Goal: Information Seeking & Learning: Learn about a topic

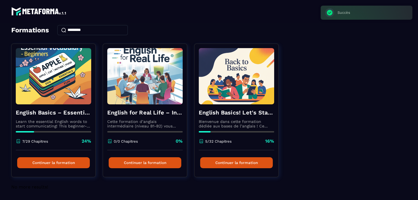
scroll to position [28, 0]
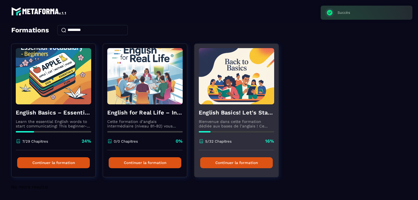
click at [239, 158] on button "Continuer la formation" at bounding box center [236, 162] width 73 height 11
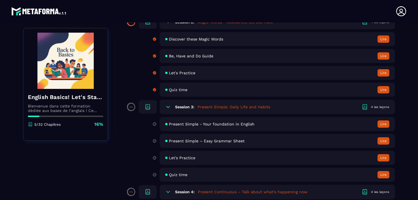
scroll to position [106, 0]
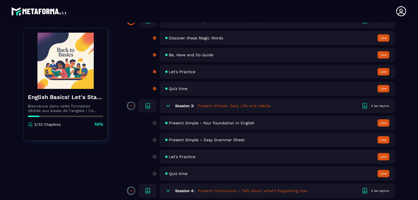
click at [379, 123] on button "Lire" at bounding box center [383, 122] width 12 height 7
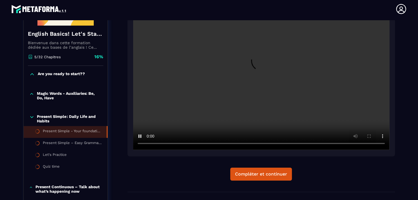
scroll to position [114, 0]
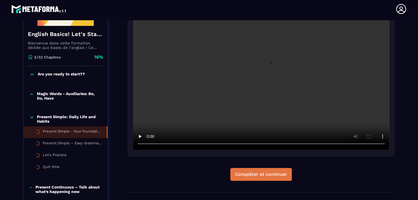
click at [247, 174] on div "Compléter et continuer" at bounding box center [261, 175] width 52 height 6
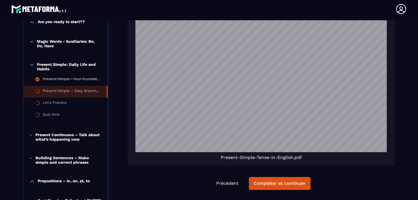
scroll to position [891, 0]
click at [226, 187] on button "Précédent" at bounding box center [226, 183] width 31 height 12
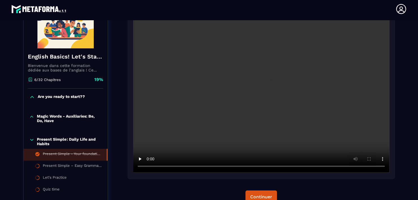
scroll to position [134, 0]
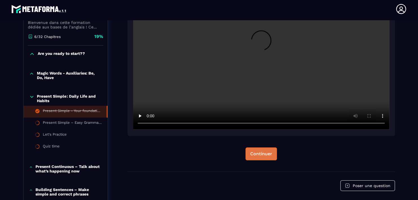
click at [261, 153] on div "Continuer" at bounding box center [261, 154] width 22 height 6
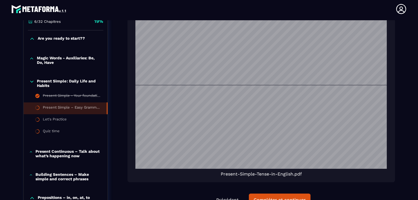
scroll to position [203, 0]
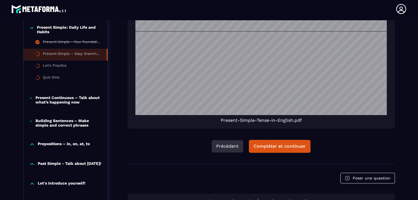
click at [228, 143] on button "Précédent" at bounding box center [226, 146] width 31 height 12
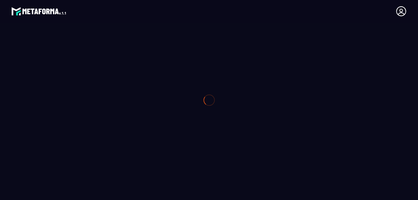
scroll to position [203, 0]
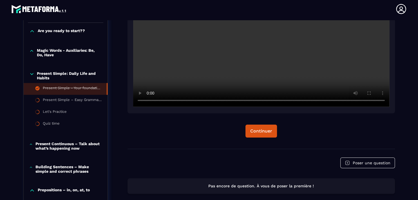
scroll to position [122, 0]
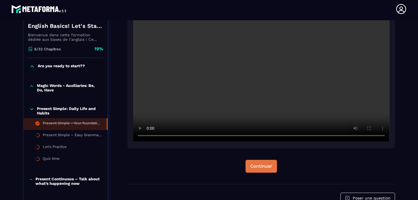
click at [257, 162] on button "Continuer" at bounding box center [260, 166] width 31 height 13
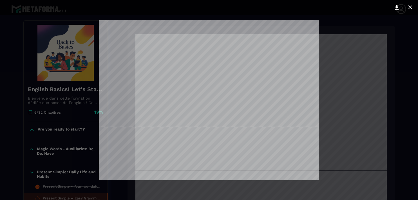
scroll to position [10, 0]
click at [339, 45] on div at bounding box center [209, 100] width 418 height 200
click at [410, 9] on icon at bounding box center [409, 7] width 7 height 7
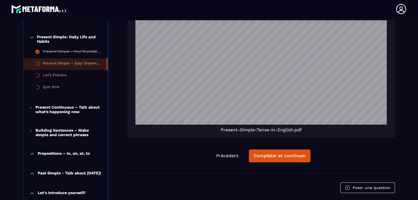
scroll to position [891, 0]
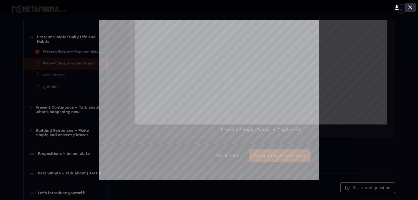
click at [412, 6] on icon at bounding box center [409, 7] width 7 height 7
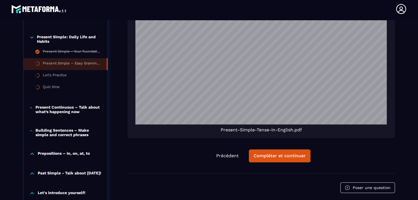
click at [310, 65] on div "Formations / English Basics! Let's Start English. / Present Simple – Easy Gramm…" at bounding box center [208, 53] width 395 height 396
click at [268, 158] on div "Compléter et continuer" at bounding box center [279, 156] width 52 height 6
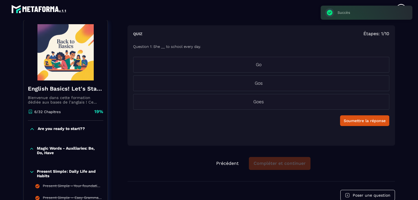
scroll to position [58, 0]
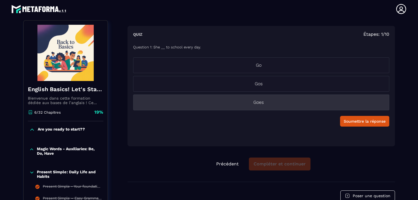
click at [258, 103] on p "Goes" at bounding box center [258, 102] width 250 height 7
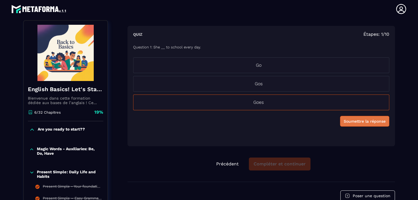
click at [359, 121] on div "Soumettre la réponse" at bounding box center [364, 121] width 42 height 6
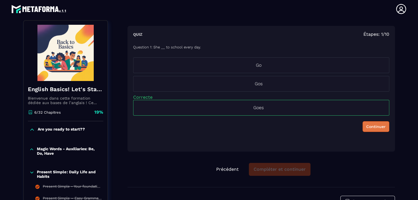
click at [366, 127] on div "Continuer" at bounding box center [375, 127] width 19 height 6
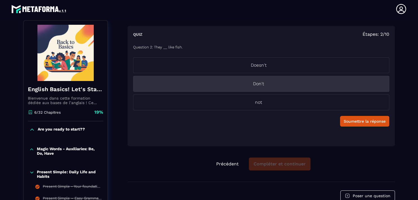
click at [260, 82] on p "Don't" at bounding box center [258, 83] width 250 height 7
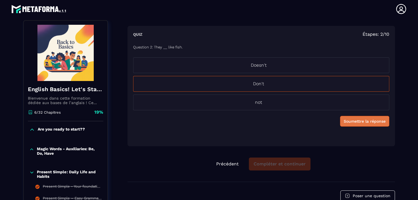
click at [355, 121] on div "Soumettre la réponse" at bounding box center [364, 121] width 42 height 6
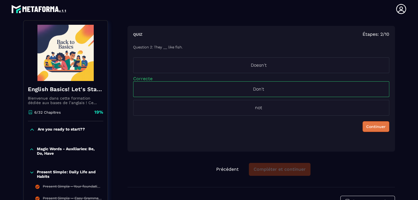
click at [366, 125] on div "Continuer" at bounding box center [375, 127] width 19 height 6
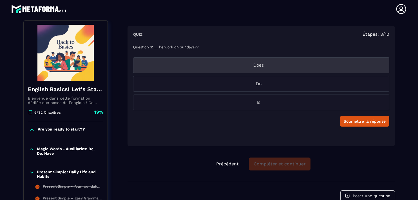
click at [258, 64] on p "Does" at bounding box center [258, 65] width 250 height 7
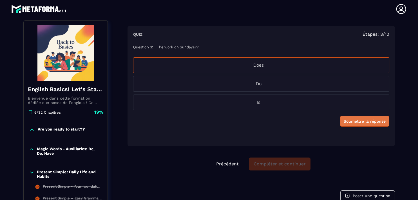
click at [355, 120] on div "Soumettre la réponse" at bounding box center [364, 121] width 42 height 6
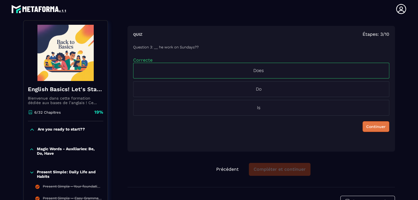
click at [366, 128] on div "Continuer" at bounding box center [375, 127] width 19 height 6
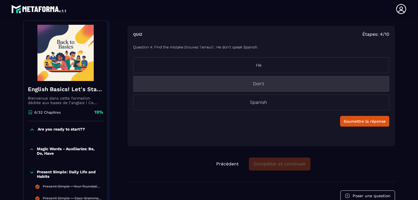
click at [259, 82] on p "Don't" at bounding box center [258, 83] width 250 height 7
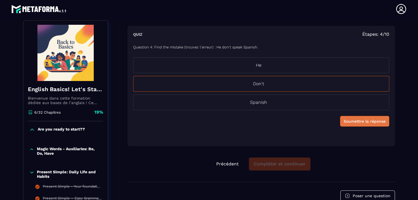
click at [346, 120] on div "Soumettre la réponse" at bounding box center [364, 121] width 42 height 6
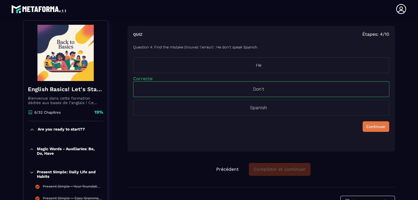
click at [368, 128] on div "Continuer" at bounding box center [375, 127] width 19 height 6
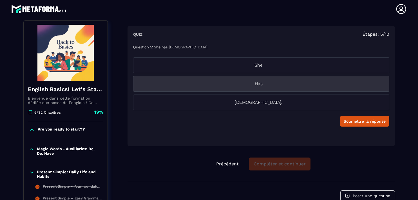
click at [265, 85] on p "Has" at bounding box center [258, 83] width 250 height 7
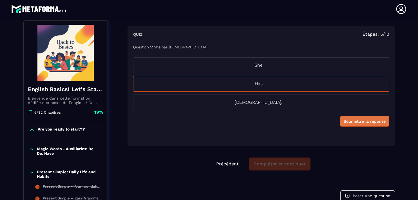
click at [349, 121] on div "Soumettre la réponse" at bounding box center [364, 121] width 42 height 6
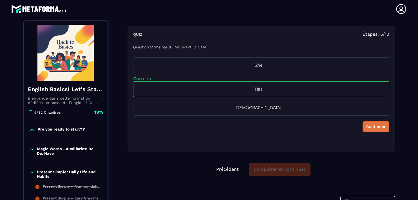
click at [369, 129] on div "Continuer" at bounding box center [375, 127] width 19 height 6
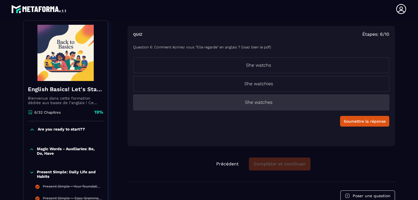
click at [261, 103] on p "She watches" at bounding box center [258, 102] width 250 height 7
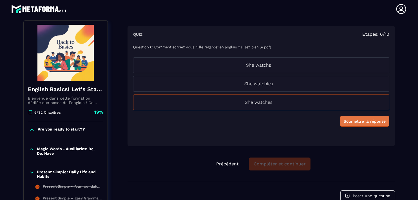
click at [348, 121] on div "Soumettre la réponse" at bounding box center [364, 121] width 42 height 6
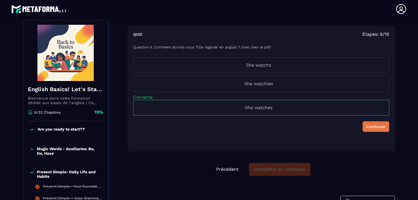
click at [376, 127] on div "Continuer" at bounding box center [375, 127] width 19 height 6
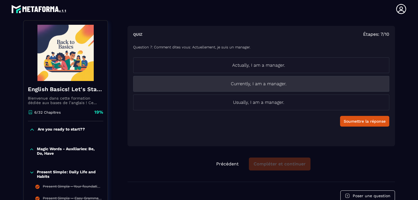
click at [265, 84] on p "Currently, I am a manager." at bounding box center [258, 83] width 250 height 7
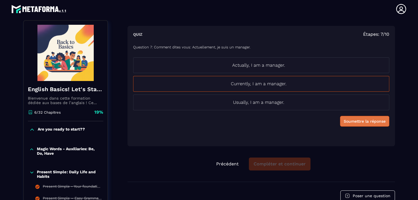
click at [353, 122] on div "Soumettre la réponse" at bounding box center [364, 121] width 42 height 6
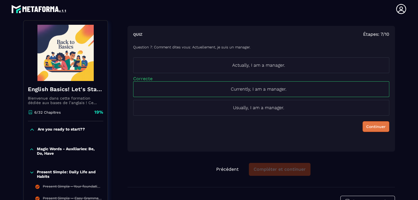
click at [366, 124] on div "Continuer" at bounding box center [375, 127] width 19 height 6
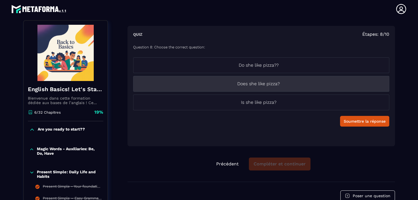
click at [253, 85] on p "Does she like pizza?" at bounding box center [258, 83] width 250 height 7
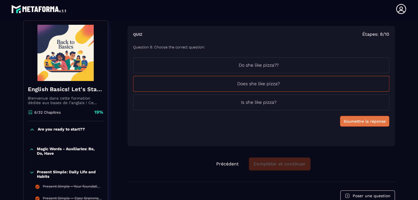
click at [360, 121] on div "Soumettre la réponse" at bounding box center [364, 121] width 42 height 6
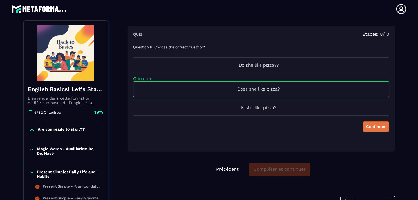
click at [366, 128] on div "Continuer" at bounding box center [375, 127] width 19 height 6
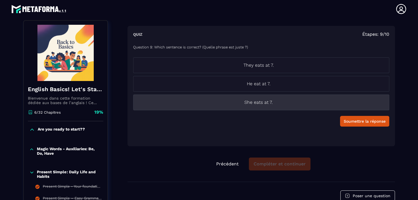
click at [250, 106] on li "She eats at 7." at bounding box center [261, 102] width 256 height 16
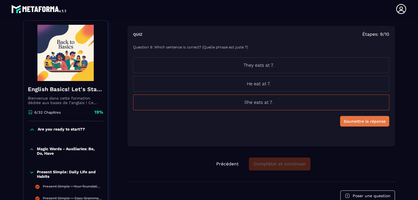
click at [343, 119] on div "Soumettre la réponse" at bounding box center [364, 121] width 42 height 6
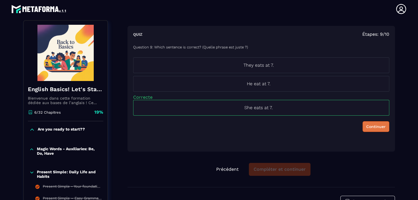
click at [367, 126] on div "Continuer" at bounding box center [375, 127] width 19 height 6
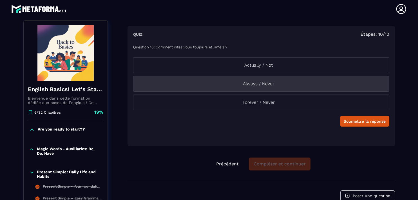
click at [258, 86] on p "Always / Never" at bounding box center [258, 83] width 250 height 7
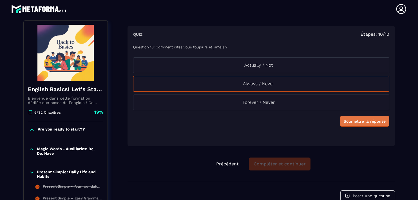
click at [358, 121] on div "Soumettre la réponse" at bounding box center [364, 121] width 42 height 6
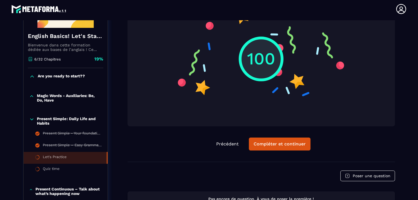
scroll to position [113, 0]
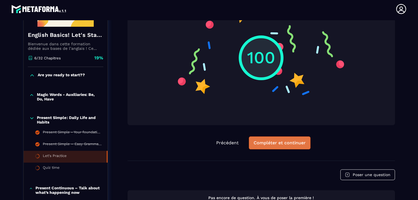
click at [291, 144] on div "Compléter et continuer" at bounding box center [279, 143] width 52 height 6
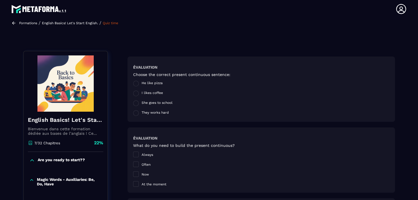
scroll to position [32, 0]
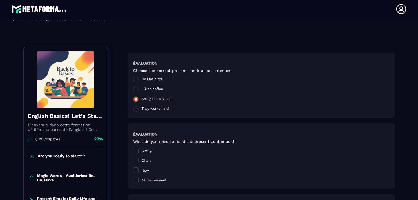
click at [134, 99] on span at bounding box center [136, 99] width 6 height 6
click at [135, 110] on span at bounding box center [136, 109] width 6 height 6
click at [135, 100] on span at bounding box center [136, 99] width 6 height 6
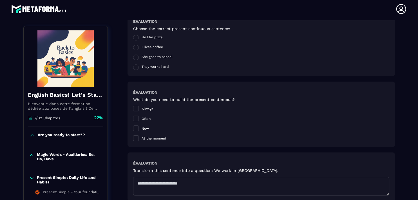
scroll to position [98, 0]
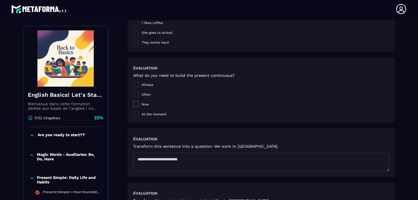
click at [135, 105] on span at bounding box center [136, 104] width 6 height 6
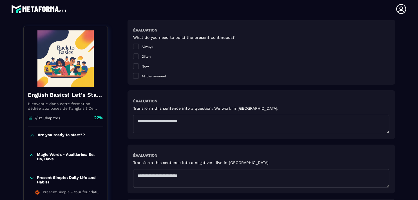
scroll to position [139, 0]
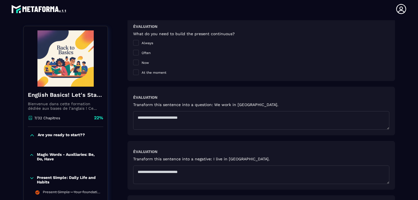
click at [143, 116] on textarea at bounding box center [261, 120] width 256 height 19
type textarea "*"
click at [156, 118] on textarea "**********" at bounding box center [261, 120] width 256 height 19
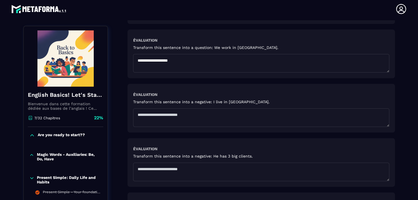
scroll to position [207, 0]
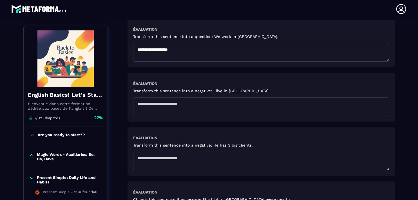
type textarea "**********"
click at [155, 104] on textarea at bounding box center [261, 106] width 256 height 19
click at [149, 103] on textarea "**********" at bounding box center [261, 106] width 256 height 19
type textarea "**********"
click at [147, 156] on textarea at bounding box center [261, 161] width 256 height 19
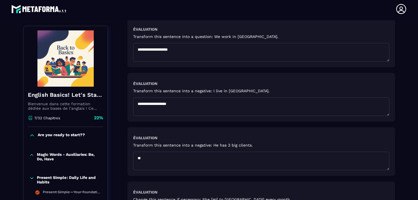
type textarea "*"
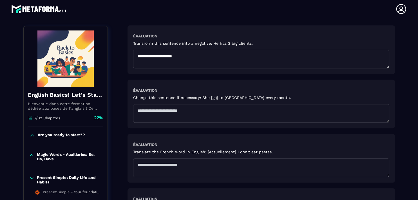
scroll to position [316, 0]
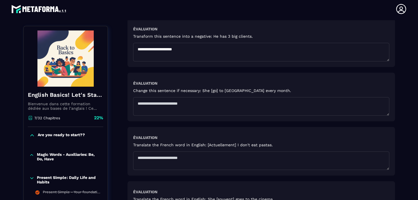
type textarea "**********"
click at [161, 103] on textarea at bounding box center [261, 106] width 256 height 19
click at [170, 103] on textarea at bounding box center [261, 106] width 256 height 19
click at [187, 103] on textarea "**********" at bounding box center [261, 106] width 256 height 19
type textarea "**********"
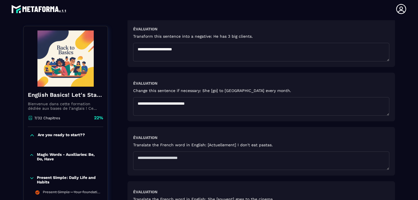
click at [141, 157] on textarea at bounding box center [261, 160] width 256 height 19
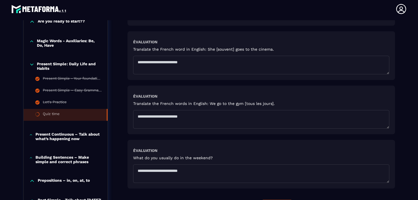
scroll to position [468, 0]
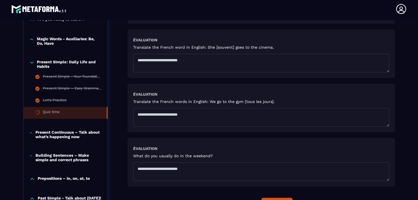
type textarea "*********"
click at [155, 57] on textarea at bounding box center [261, 63] width 256 height 19
type textarea "*****"
click at [150, 116] on textarea at bounding box center [261, 117] width 256 height 19
type textarea "*********"
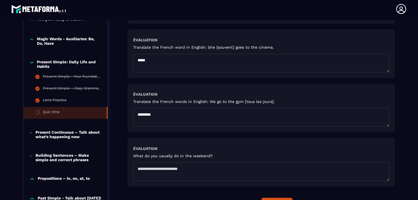
click at [142, 166] on textarea at bounding box center [261, 171] width 256 height 19
type textarea "*"
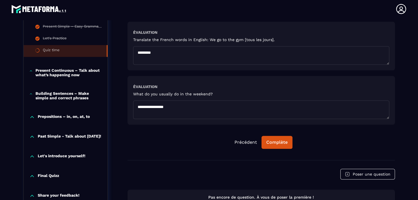
scroll to position [542, 0]
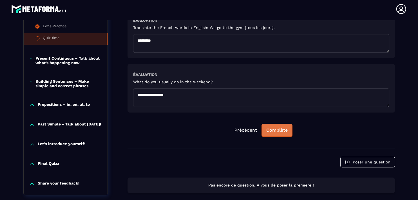
type textarea "**********"
click at [275, 129] on div "Complète" at bounding box center [276, 130] width 21 height 6
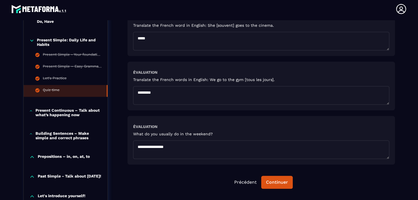
scroll to position [500, 0]
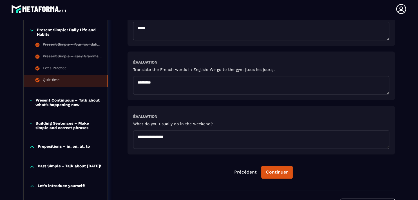
click at [54, 98] on p "Present Continuous – Talk about what’s happening now" at bounding box center [68, 102] width 66 height 9
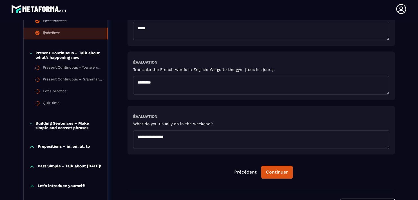
click at [49, 51] on p "Present Continuous – Talk about what’s happening now" at bounding box center [68, 55] width 66 height 9
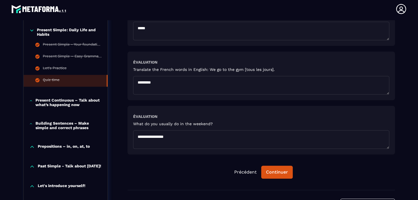
click at [35, 98] on p "Present Continuous – Talk about what’s happening now" at bounding box center [68, 102] width 66 height 9
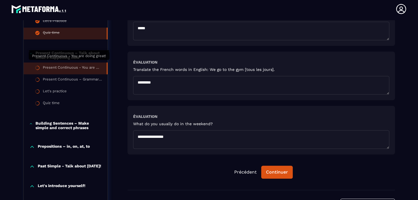
click at [58, 65] on div "Present Continuous - You are doing great!" at bounding box center [72, 68] width 58 height 6
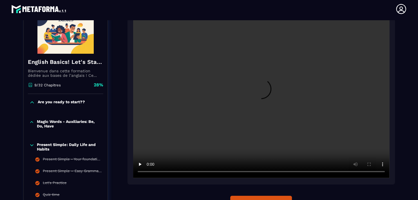
scroll to position [96, 0]
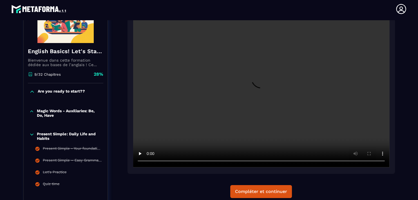
click at [30, 92] on icon at bounding box center [32, 92] width 6 height 6
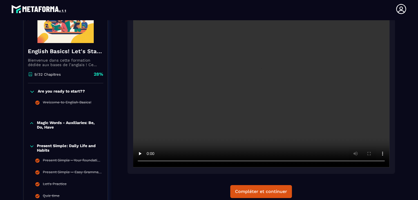
click at [30, 122] on icon at bounding box center [31, 123] width 5 height 6
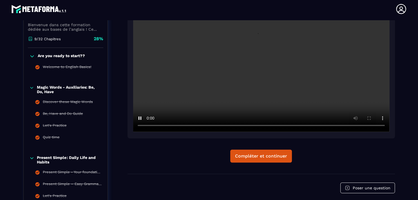
scroll to position [150, 0]
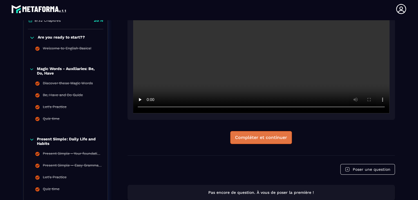
click at [248, 139] on div "Compléter et continuer" at bounding box center [261, 138] width 52 height 6
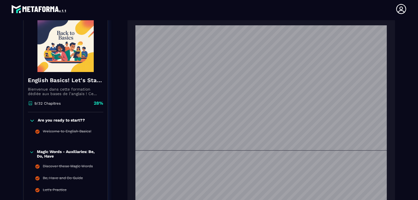
scroll to position [589, 0]
drag, startPoint x: 385, startPoint y: 73, endPoint x: 386, endPoint y: 107, distance: 34.6
click at [386, 107] on div "Present-Continuous-Grammar-Sheet.pdf" at bounding box center [260, 140] width 267 height 247
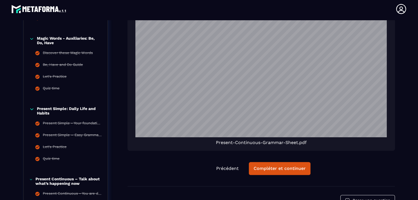
scroll to position [1302, 0]
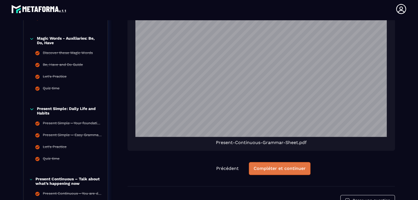
click at [265, 169] on div "Compléter et continuer" at bounding box center [279, 169] width 52 height 6
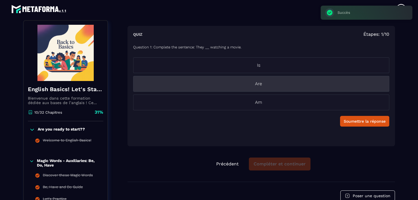
scroll to position [58, 0]
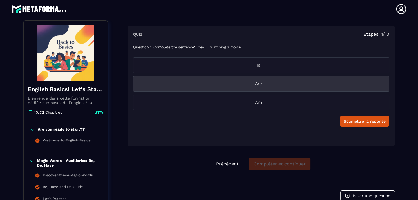
click at [256, 82] on p "Are" at bounding box center [258, 83] width 250 height 7
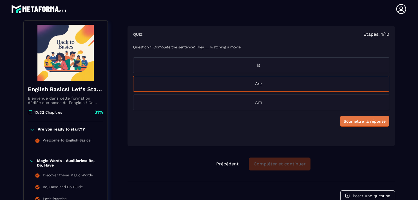
click at [357, 123] on div "Soumettre la réponse" at bounding box center [364, 121] width 42 height 6
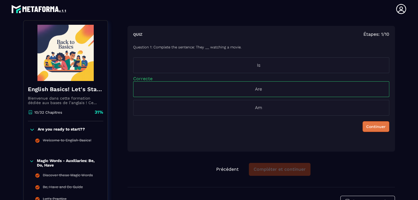
click at [366, 125] on div "Continuer" at bounding box center [375, 127] width 19 height 6
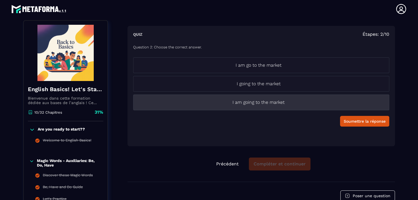
click at [296, 102] on p "I am going to the market" at bounding box center [258, 102] width 250 height 7
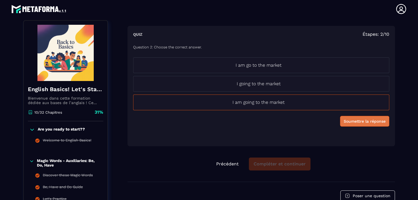
click at [345, 118] on div "Soumettre la réponse" at bounding box center [364, 121] width 42 height 6
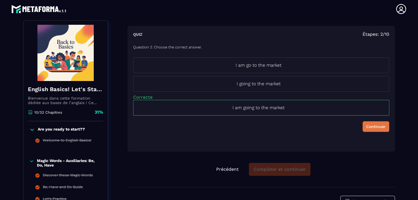
click at [368, 129] on button "Continuer" at bounding box center [375, 126] width 27 height 11
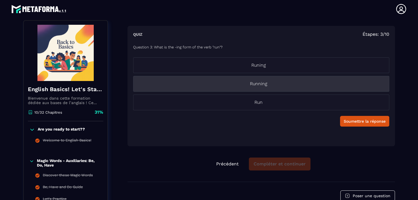
click at [259, 82] on p "Running" at bounding box center [258, 83] width 250 height 7
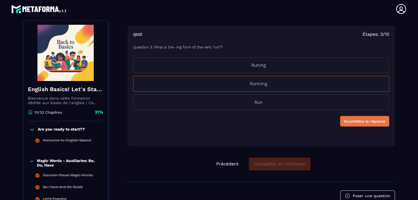
click at [357, 121] on div "Soumettre la réponse" at bounding box center [364, 121] width 42 height 6
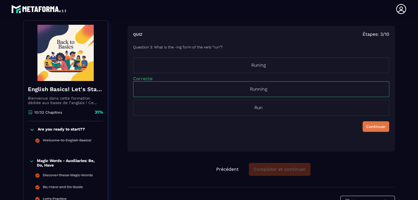
click at [366, 124] on div "Continuer" at bounding box center [375, 127] width 19 height 6
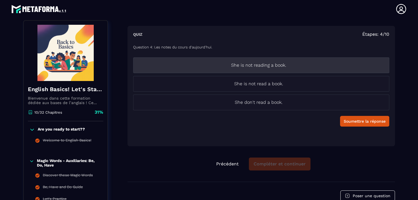
click at [255, 67] on p "She is not reading a book." at bounding box center [258, 65] width 250 height 7
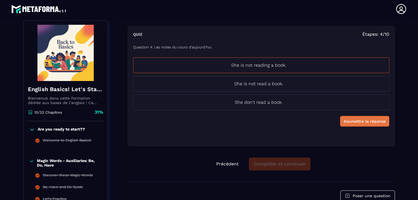
click at [360, 119] on div "Soumettre la réponse" at bounding box center [364, 121] width 42 height 6
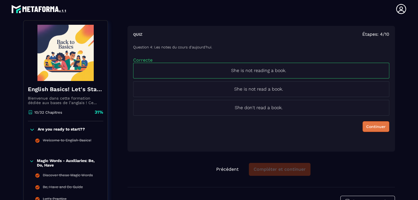
click at [367, 127] on div "Continuer" at bounding box center [375, 127] width 19 height 6
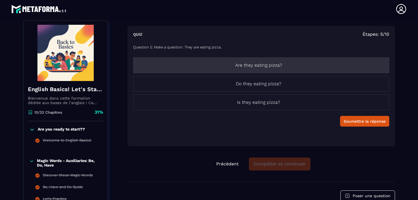
click at [243, 67] on p "Are they eating pizza?" at bounding box center [258, 65] width 250 height 7
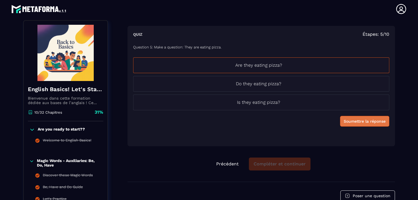
click at [361, 120] on div "Soumettre la réponse" at bounding box center [364, 121] width 42 height 6
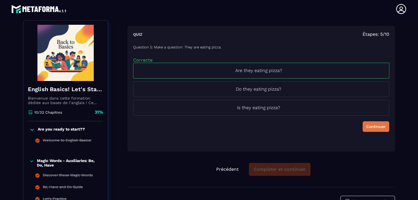
click at [366, 128] on div "Continuer" at bounding box center [375, 127] width 19 height 6
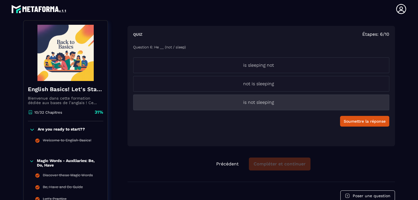
click at [256, 101] on p "is not sleeping" at bounding box center [258, 102] width 250 height 7
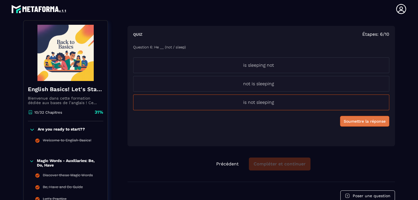
click at [350, 122] on div "Soumettre la réponse" at bounding box center [364, 121] width 42 height 6
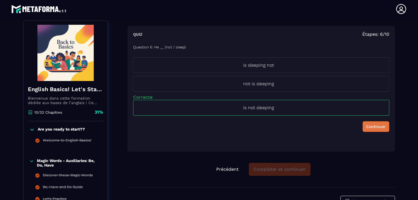
click at [366, 125] on div "Continuer" at bounding box center [375, 127] width 19 height 6
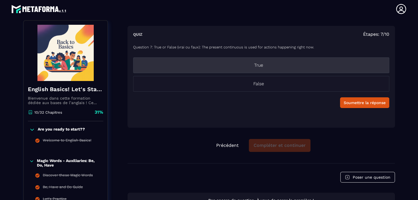
click at [259, 69] on li "True" at bounding box center [261, 65] width 256 height 16
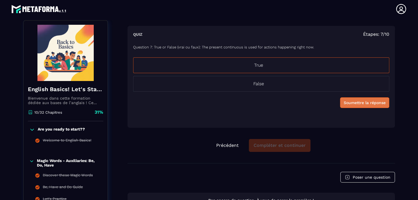
click at [365, 104] on div "Soumettre la réponse" at bounding box center [364, 103] width 42 height 6
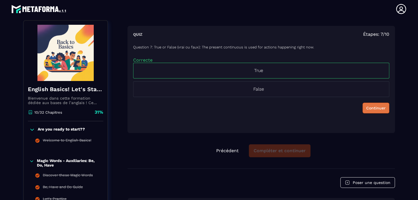
click at [366, 107] on div "Continuer" at bounding box center [375, 108] width 19 height 6
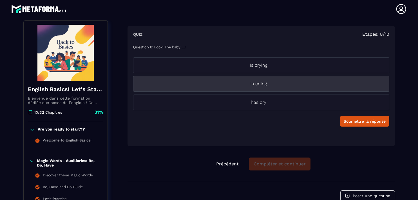
click at [259, 84] on p "Is criing" at bounding box center [258, 83] width 250 height 7
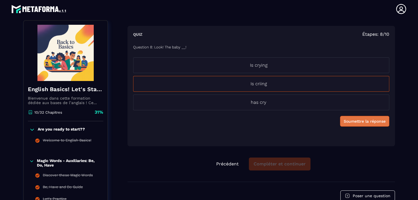
click at [349, 119] on div "Soumettre la réponse" at bounding box center [364, 121] width 42 height 6
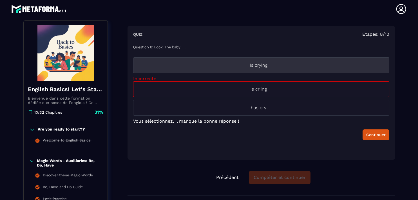
click at [262, 64] on p "Is crying" at bounding box center [258, 65] width 250 height 7
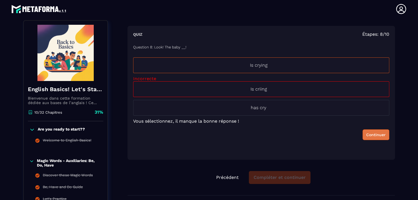
click at [369, 133] on div "Continuer" at bounding box center [375, 135] width 19 height 6
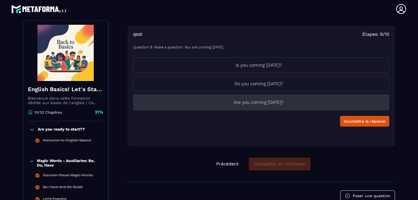
click at [254, 105] on p "Are you coming [DATE]?" at bounding box center [258, 102] width 250 height 7
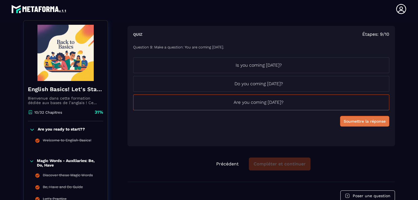
click at [344, 120] on div "Soumettre la réponse" at bounding box center [364, 121] width 42 height 6
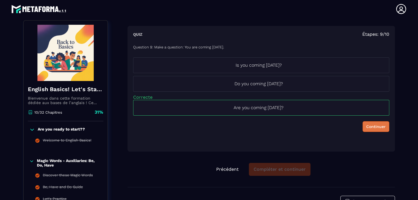
click at [368, 127] on div "Continuer" at bounding box center [375, 127] width 19 height 6
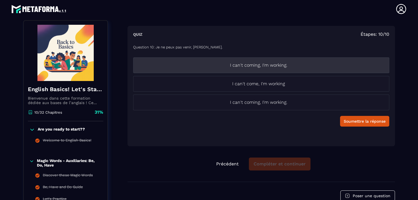
click at [241, 66] on p "I can't coming, I'm working." at bounding box center [258, 65] width 250 height 7
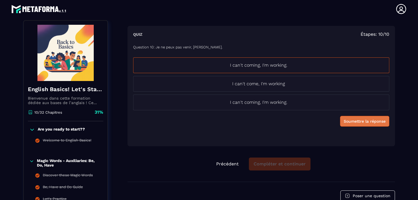
click at [353, 122] on div "Soumettre la réponse" at bounding box center [364, 121] width 42 height 6
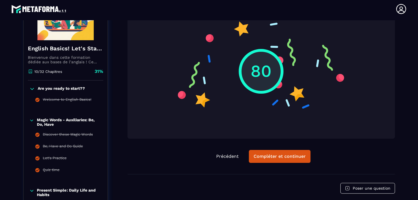
scroll to position [108, 0]
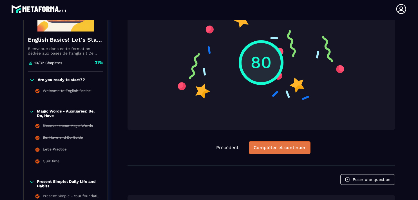
click at [288, 148] on div "Compléter et continuer" at bounding box center [279, 148] width 52 height 6
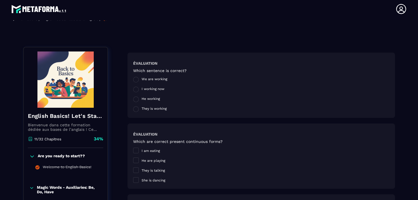
scroll to position [42, 0]
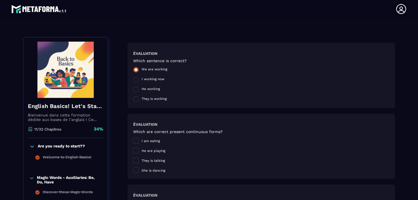
click at [133, 69] on span at bounding box center [136, 70] width 6 height 6
click at [133, 140] on span at bounding box center [136, 141] width 6 height 6
click at [133, 170] on span at bounding box center [136, 170] width 6 height 6
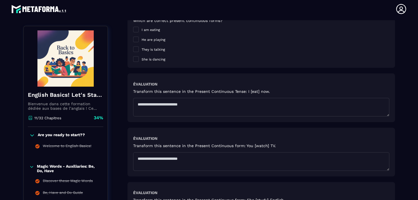
scroll to position [162, 0]
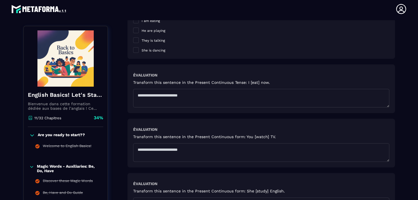
click at [178, 96] on textarea at bounding box center [261, 98] width 256 height 19
type textarea "**********"
click at [147, 147] on textarea at bounding box center [261, 152] width 256 height 19
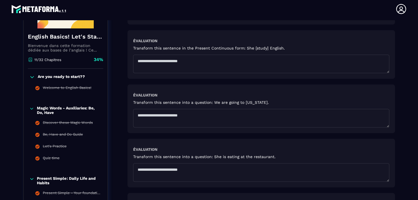
scroll to position [307, 0]
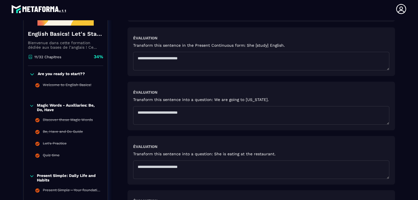
type textarea "**********"
click at [151, 58] on textarea at bounding box center [261, 61] width 256 height 19
type textarea "**********"
click at [145, 113] on textarea at bounding box center [261, 115] width 256 height 19
type textarea "**********"
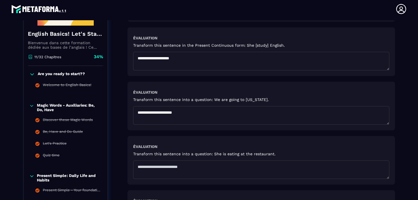
click at [150, 166] on textarea at bounding box center [261, 169] width 256 height 19
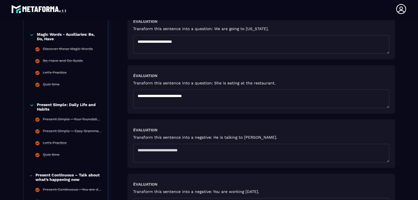
scroll to position [378, 0]
type textarea "**********"
click at [146, 149] on textarea at bounding box center [261, 153] width 256 height 19
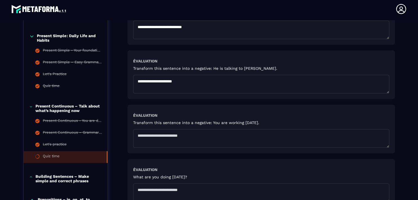
scroll to position [475, 0]
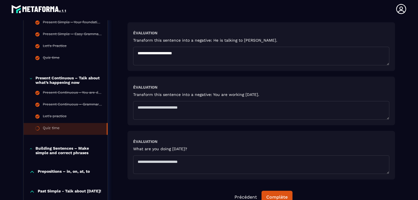
type textarea "**********"
click at [143, 105] on textarea at bounding box center [261, 110] width 256 height 19
type textarea "*"
type textarea "**********"
click at [139, 163] on textarea at bounding box center [261, 164] width 256 height 19
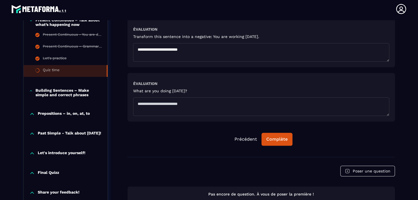
scroll to position [518, 0]
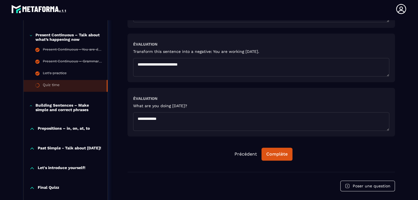
click at [141, 119] on textarea "**********" at bounding box center [261, 121] width 256 height 19
click at [167, 118] on textarea "**********" at bounding box center [261, 121] width 256 height 19
type textarea "**********"
click at [279, 154] on div "Complète" at bounding box center [276, 154] width 21 height 6
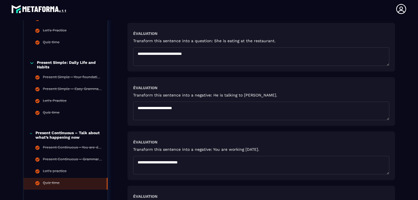
scroll to position [562, 0]
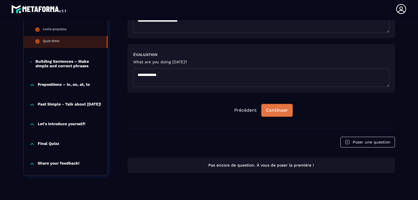
click at [279, 113] on button "Continuer" at bounding box center [276, 110] width 31 height 13
click at [273, 112] on div "Continuer" at bounding box center [277, 110] width 22 height 6
click at [26, 59] on div "Building Sentences – Make simple and correct phrases" at bounding box center [66, 63] width 84 height 9
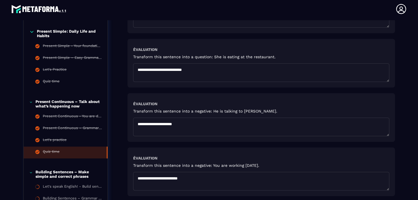
scroll to position [410, 0]
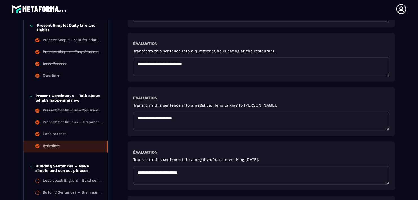
click at [29, 93] on icon at bounding box center [30, 96] width 3 height 6
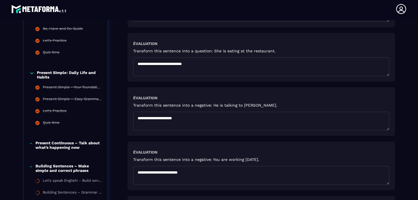
click at [30, 72] on icon at bounding box center [31, 72] width 3 height 1
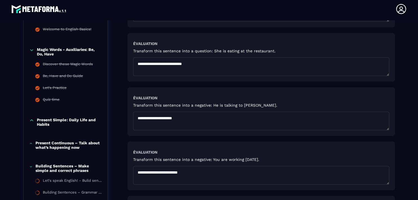
click at [29, 47] on icon at bounding box center [31, 50] width 5 height 6
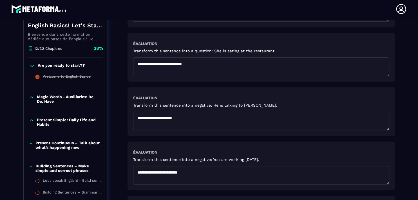
click at [30, 64] on icon at bounding box center [32, 66] width 6 height 6
